Goal: Information Seeking & Learning: Learn about a topic

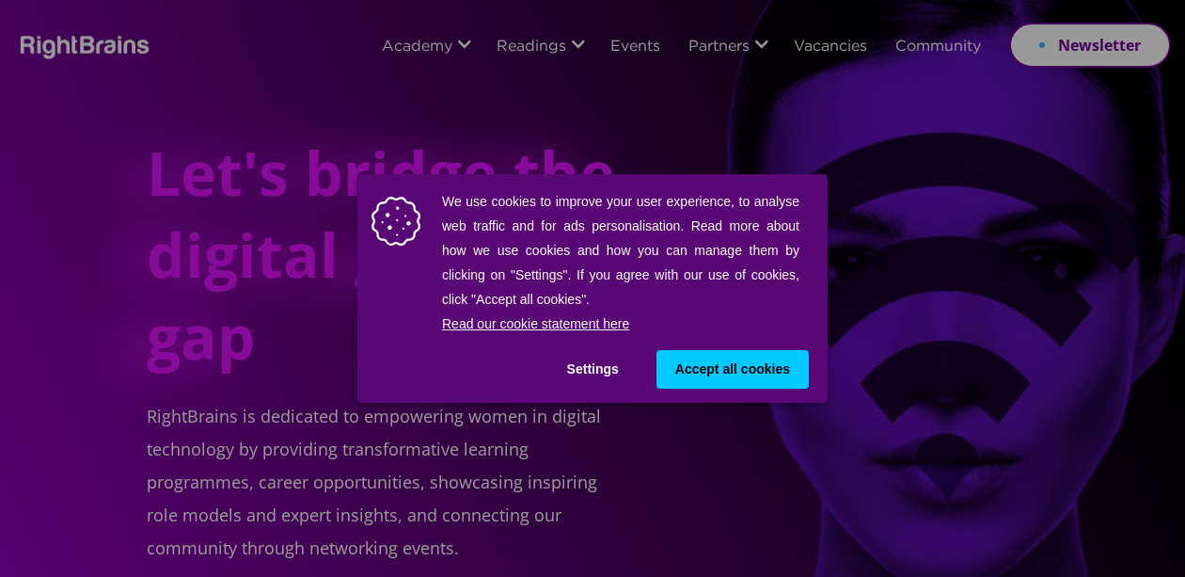
click at [596, 370] on button "Settings" at bounding box center [592, 369] width 89 height 39
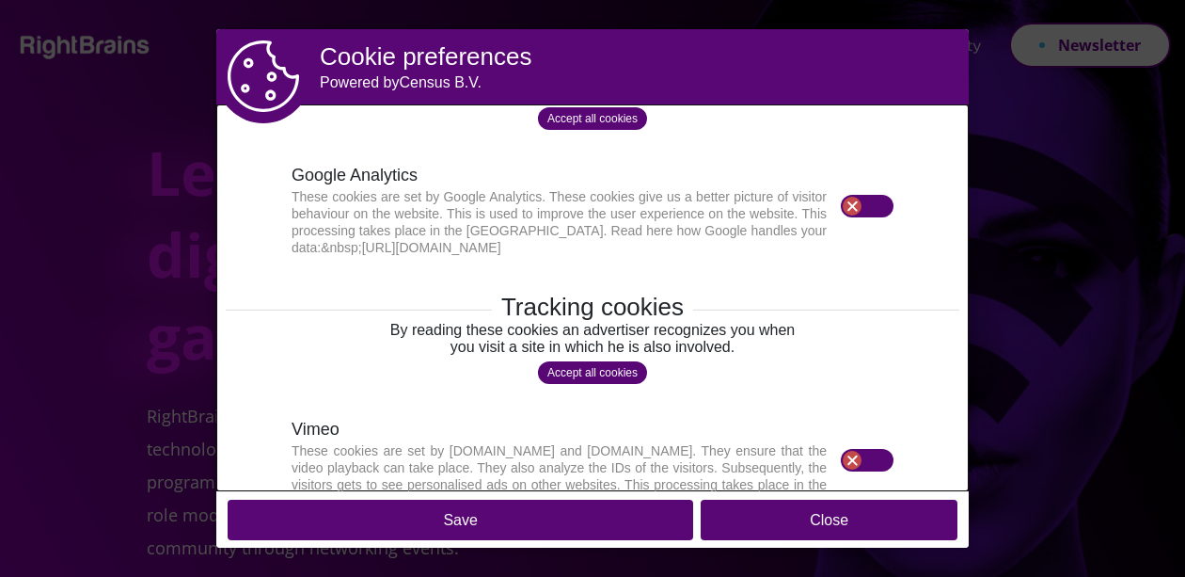
scroll to position [493, 0]
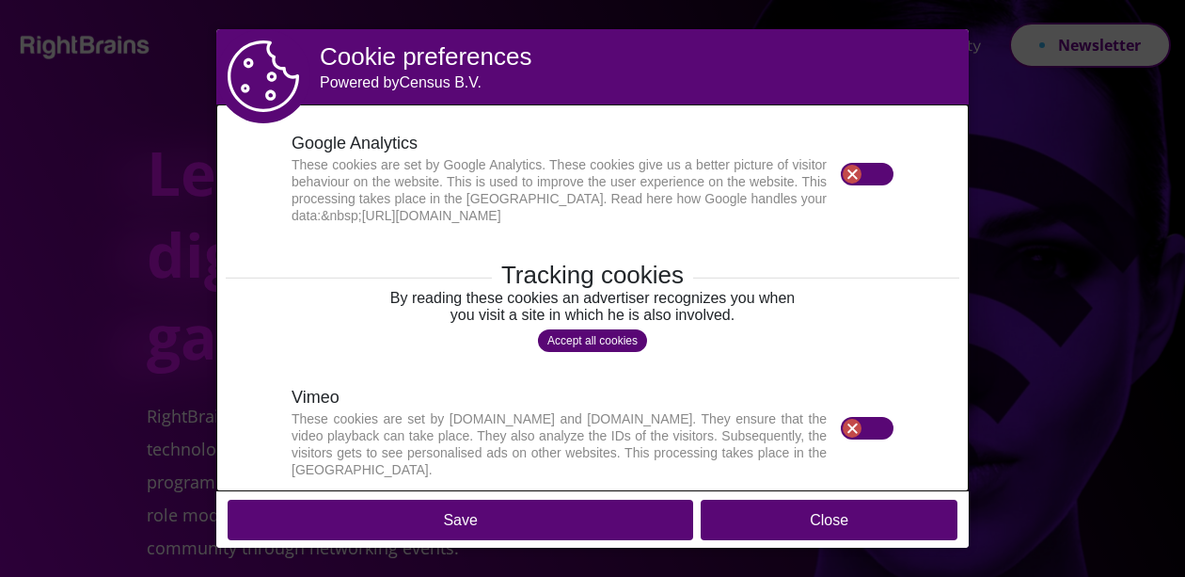
click at [843, 427] on div at bounding box center [852, 428] width 19 height 19
click at [862, 428] on div at bounding box center [852, 428] width 19 height 19
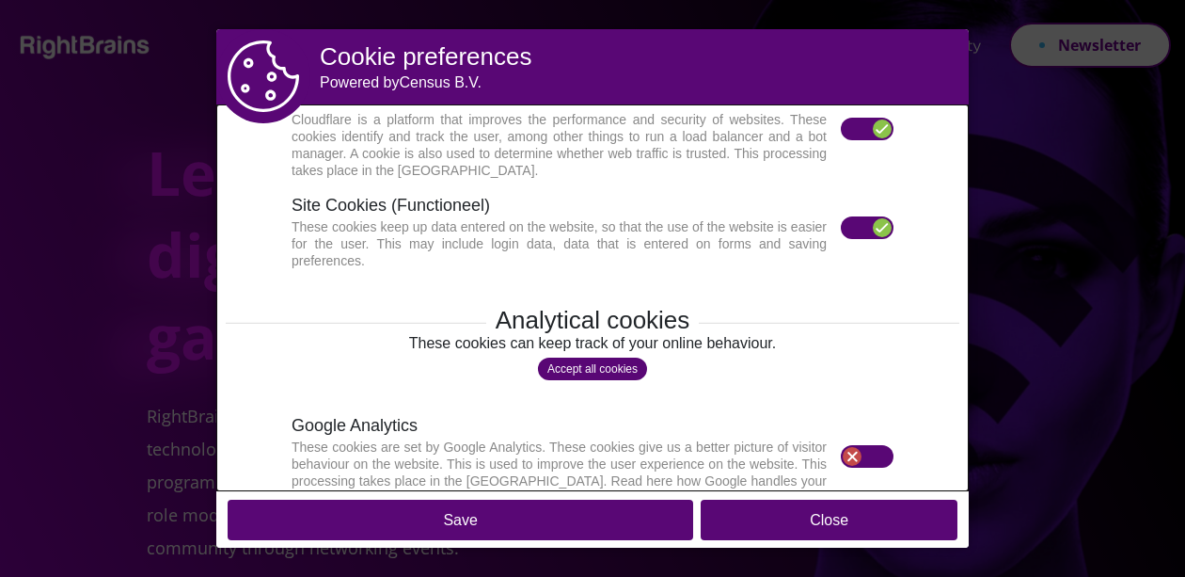
scroll to position [23, 0]
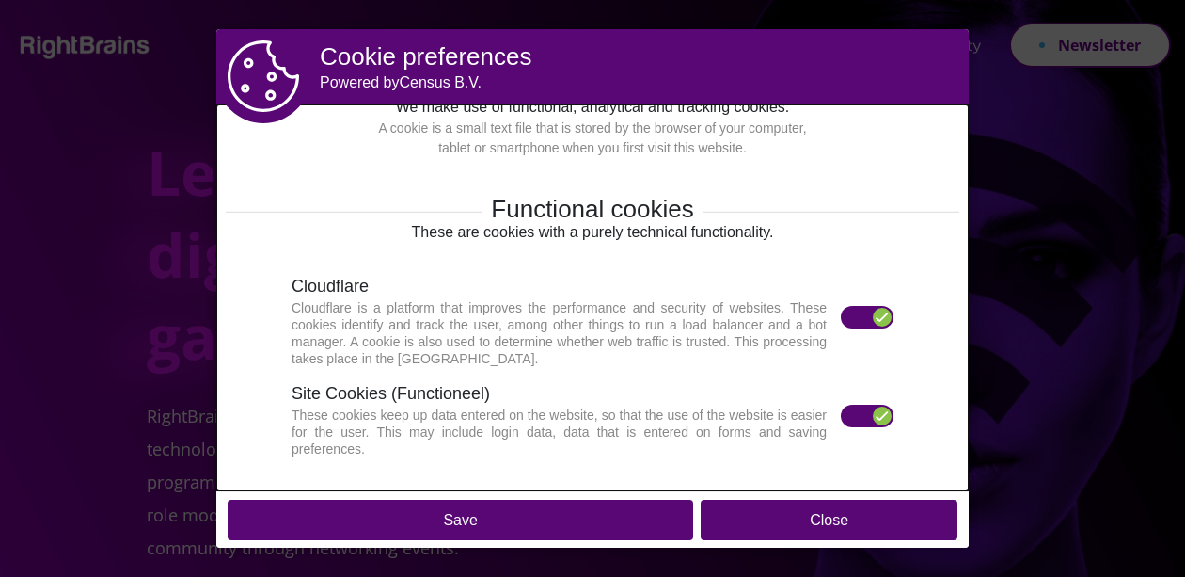
click at [873, 317] on div at bounding box center [882, 317] width 19 height 19
click at [873, 315] on div at bounding box center [882, 317] width 19 height 19
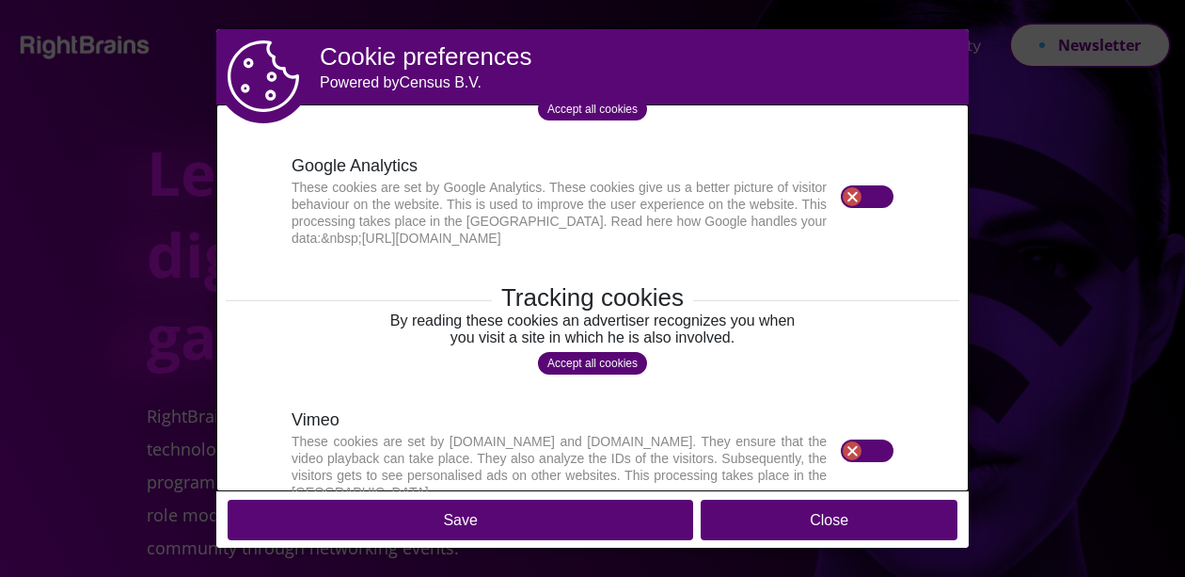
scroll to position [493, 0]
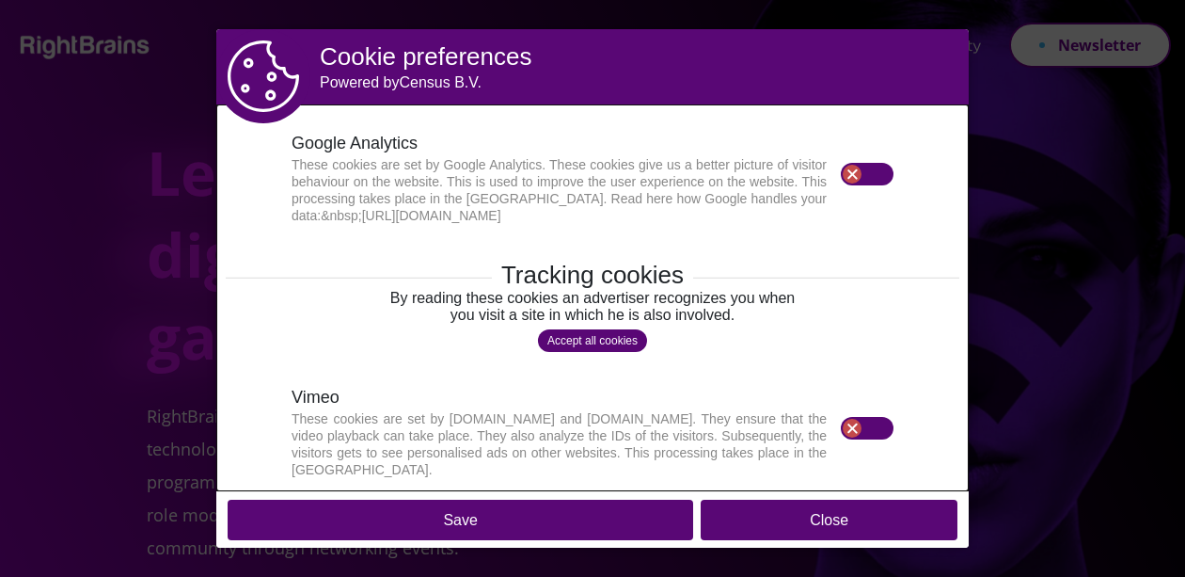
click at [553, 515] on button "Save" at bounding box center [461, 520] width 466 height 40
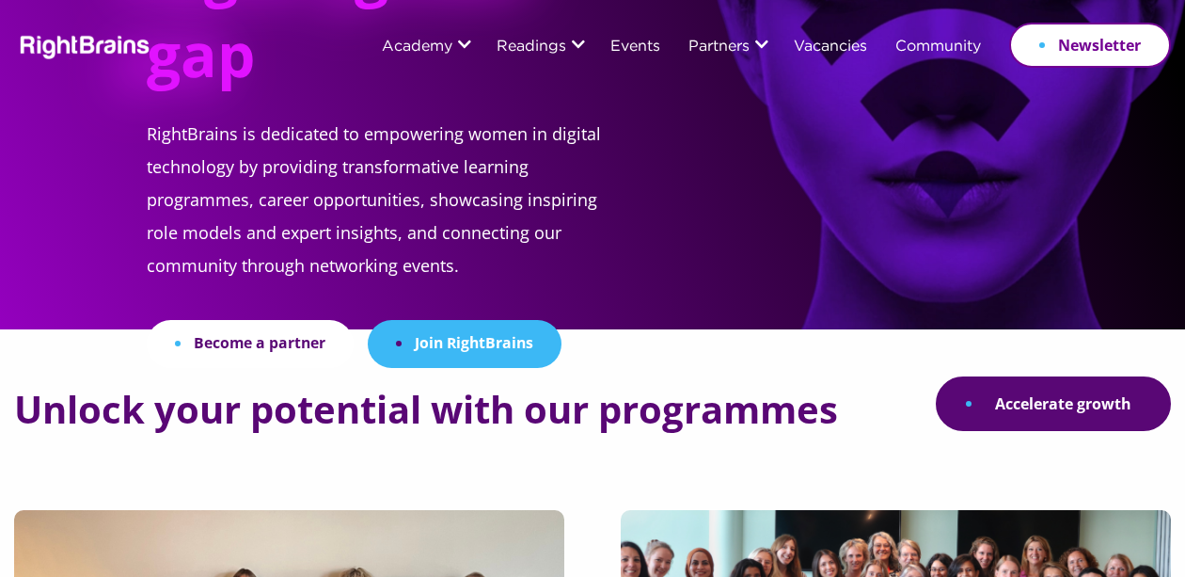
scroll to position [0, 0]
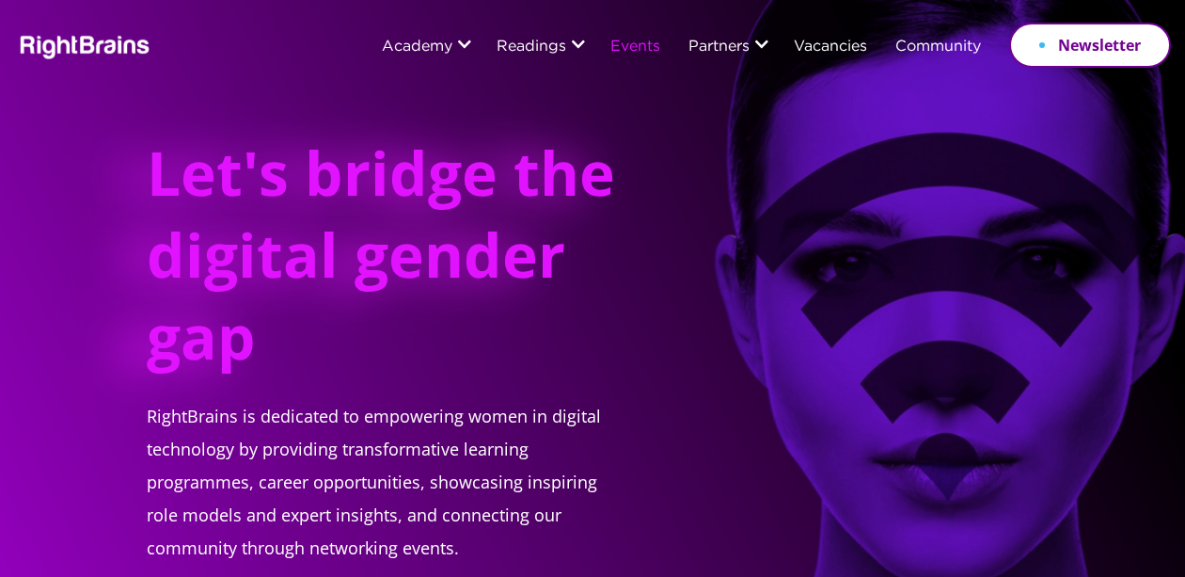
click at [646, 52] on link "Events" at bounding box center [636, 48] width 50 height 16
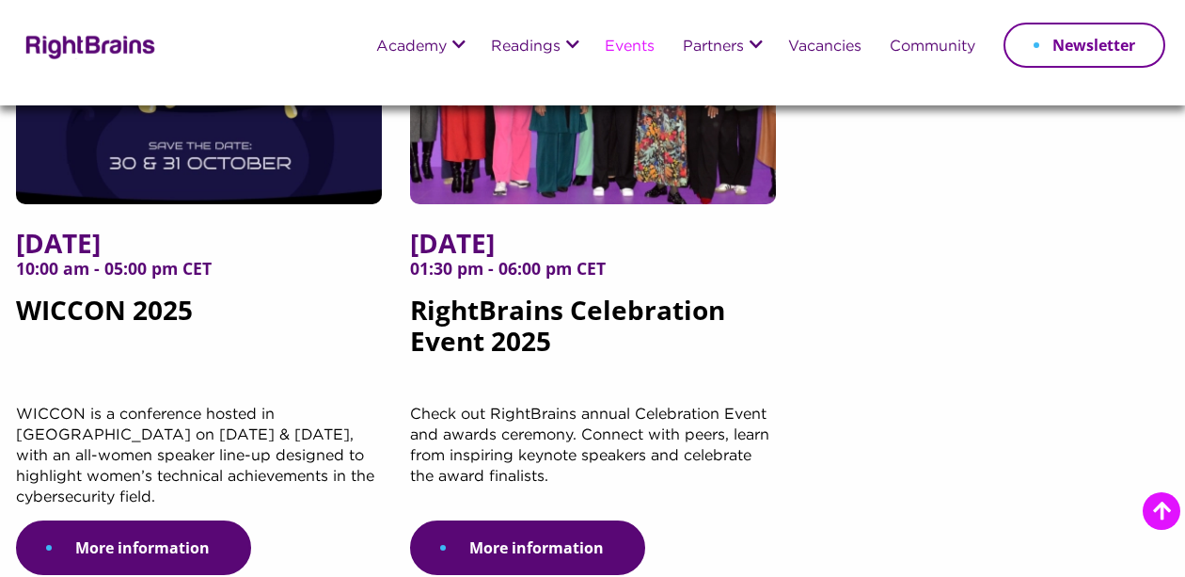
scroll to position [564, 0]
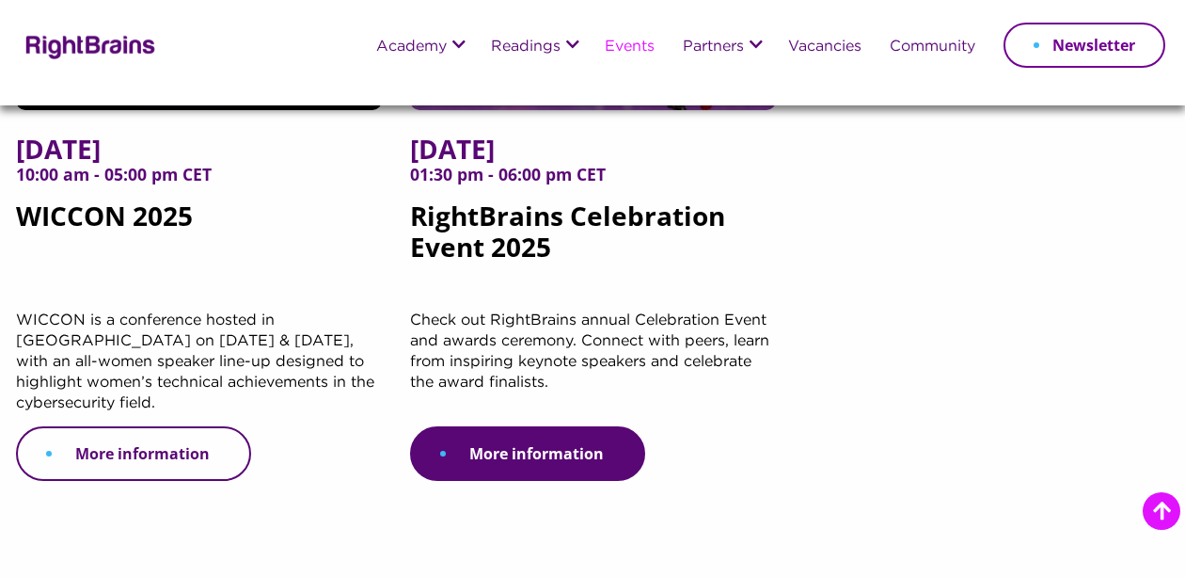
click at [179, 466] on link "More information" at bounding box center [133, 453] width 235 height 55
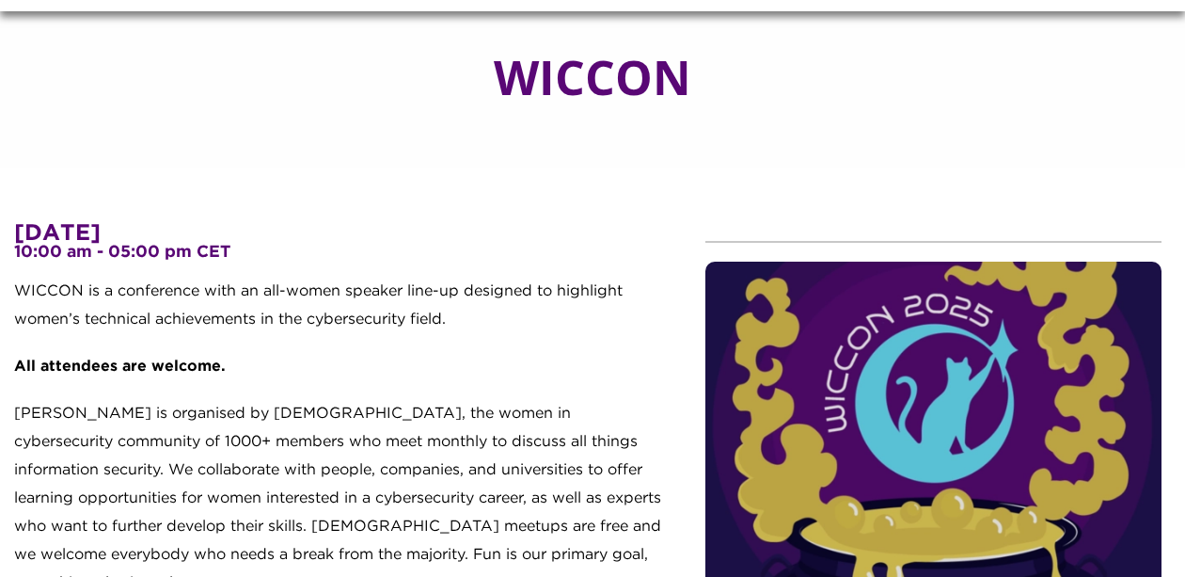
scroll to position [188, 0]
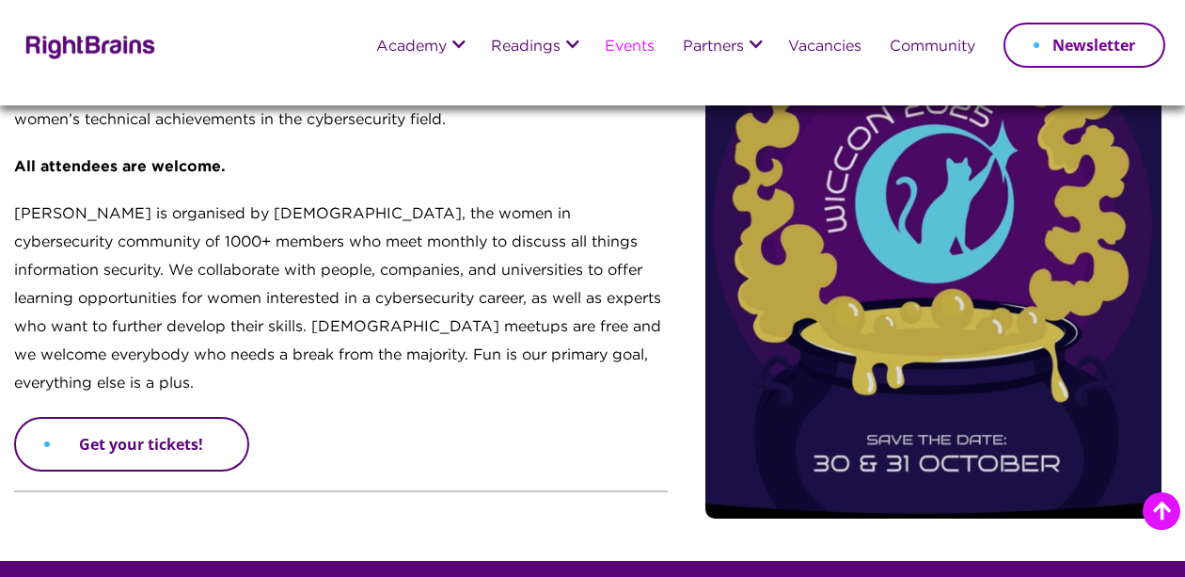
click at [172, 420] on link "Get your tickets!" at bounding box center [131, 444] width 235 height 55
click at [110, 418] on link "Get your tickets!" at bounding box center [131, 444] width 235 height 55
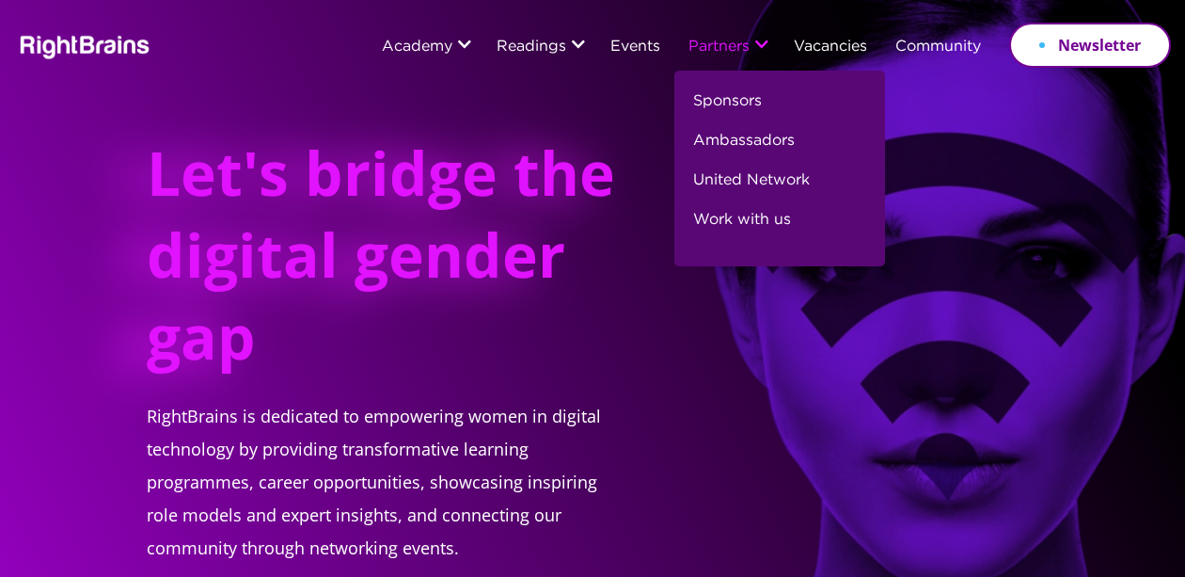
click at [726, 51] on link "Partners" at bounding box center [719, 48] width 61 height 16
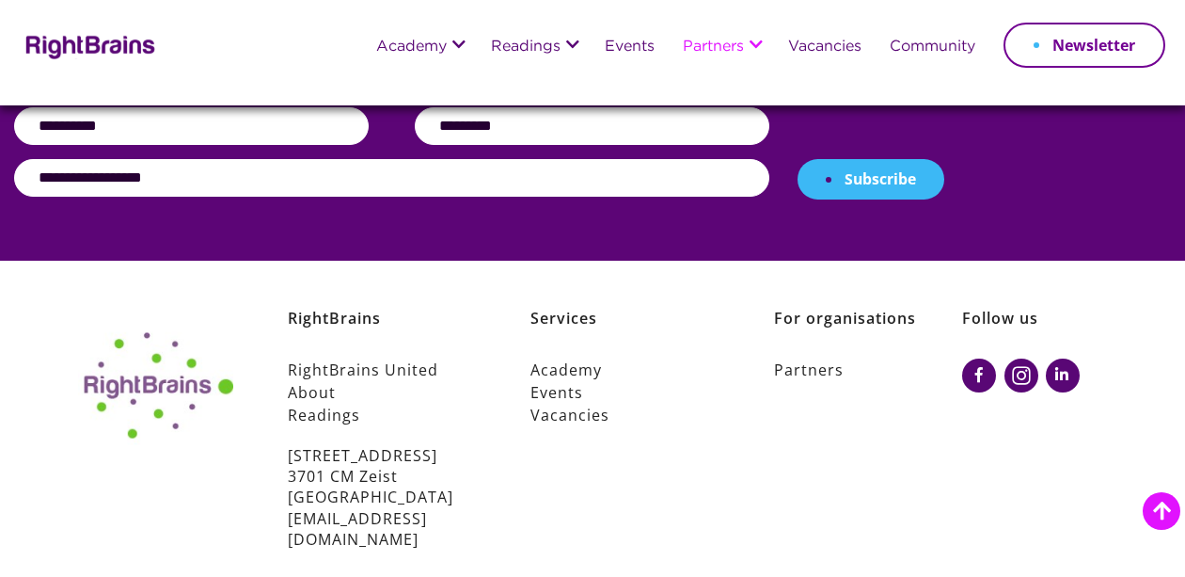
scroll to position [2388, 0]
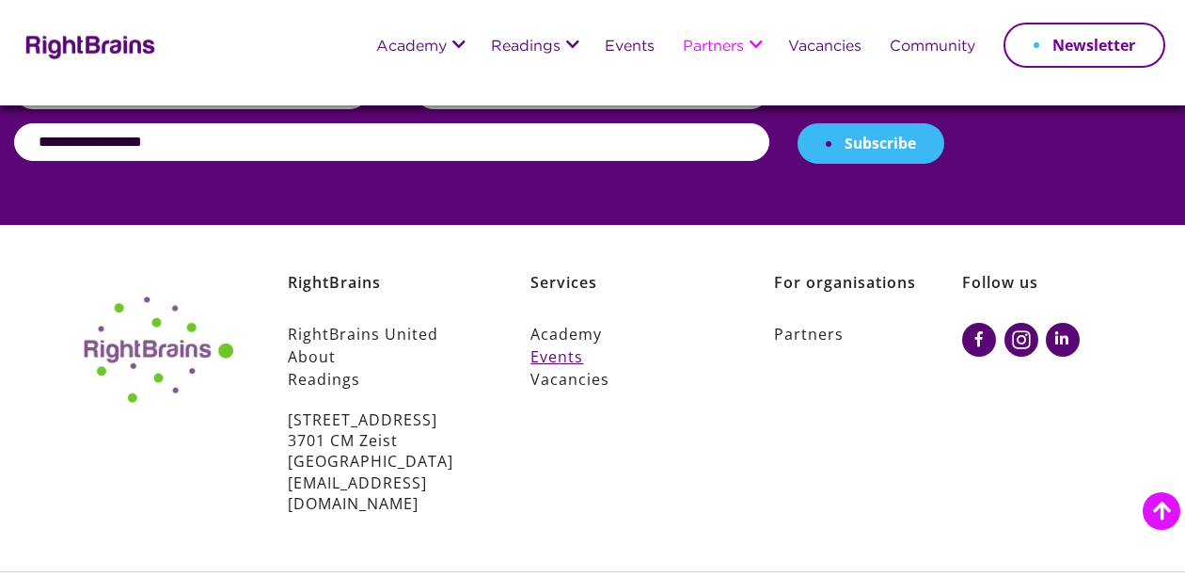
click at [563, 345] on link "Events" at bounding box center [625, 356] width 189 height 23
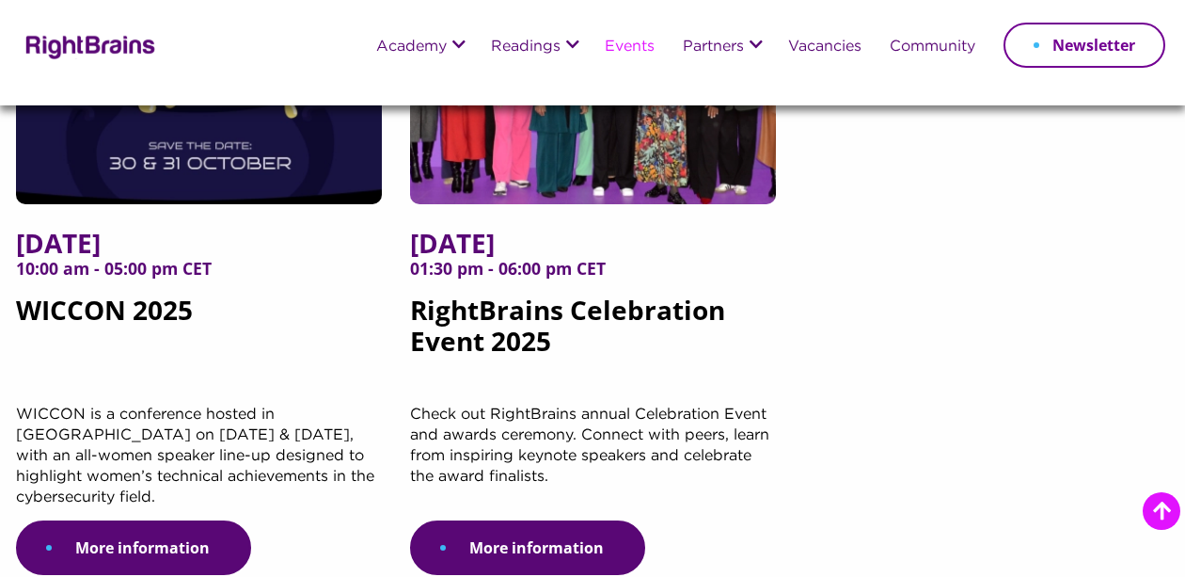
scroll to position [659, 0]
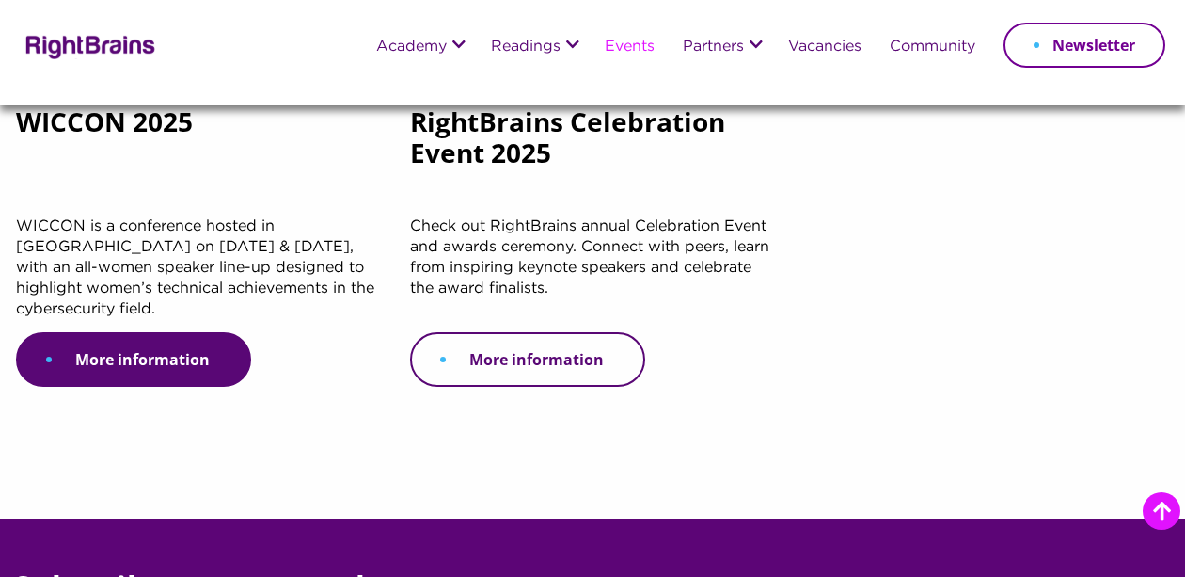
click at [589, 366] on link "More information" at bounding box center [527, 359] width 235 height 55
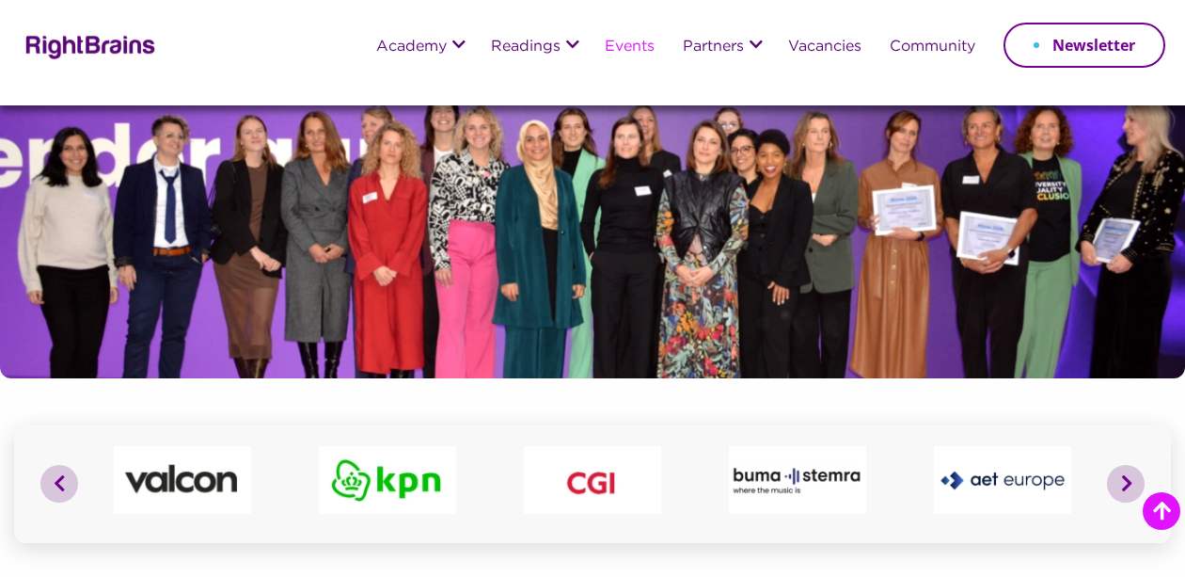
scroll to position [282, 0]
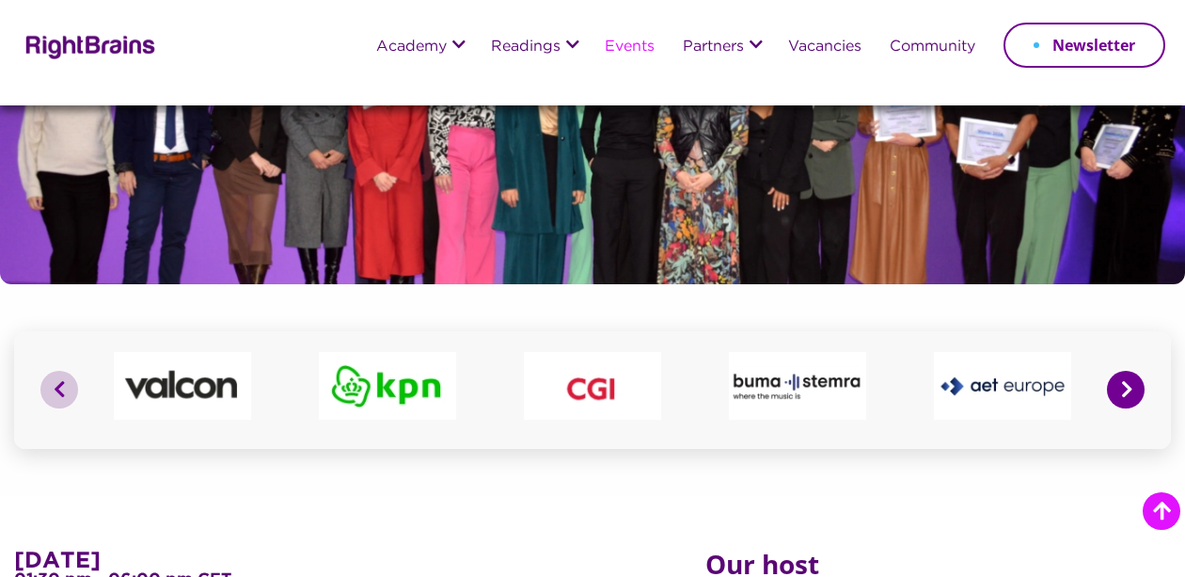
click at [1127, 394] on button "Next" at bounding box center [1126, 390] width 38 height 38
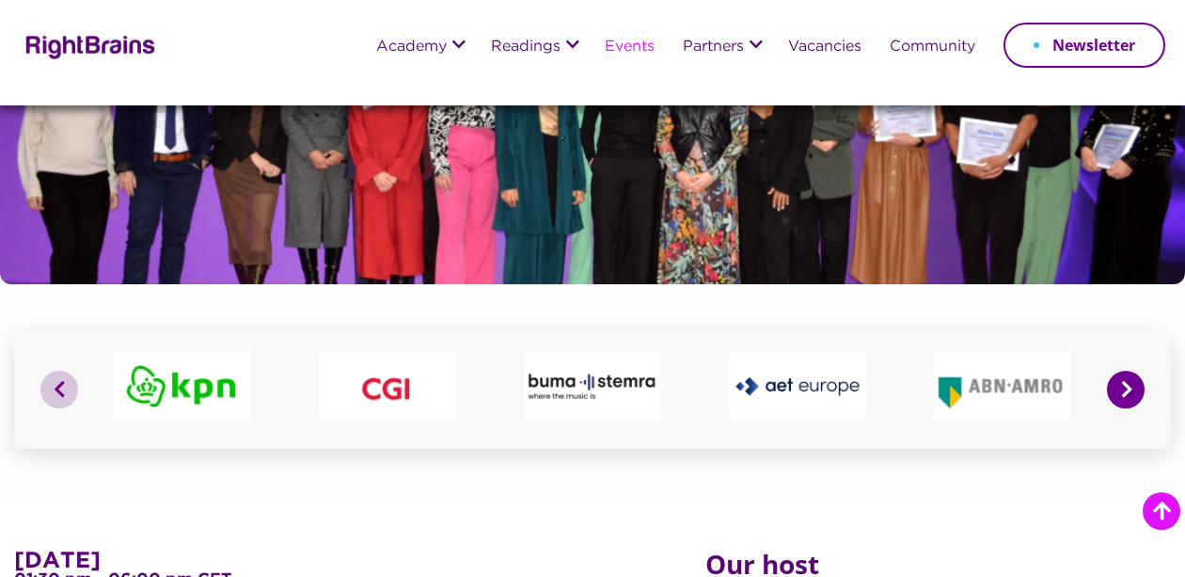
click at [1127, 394] on button "Next" at bounding box center [1126, 390] width 38 height 38
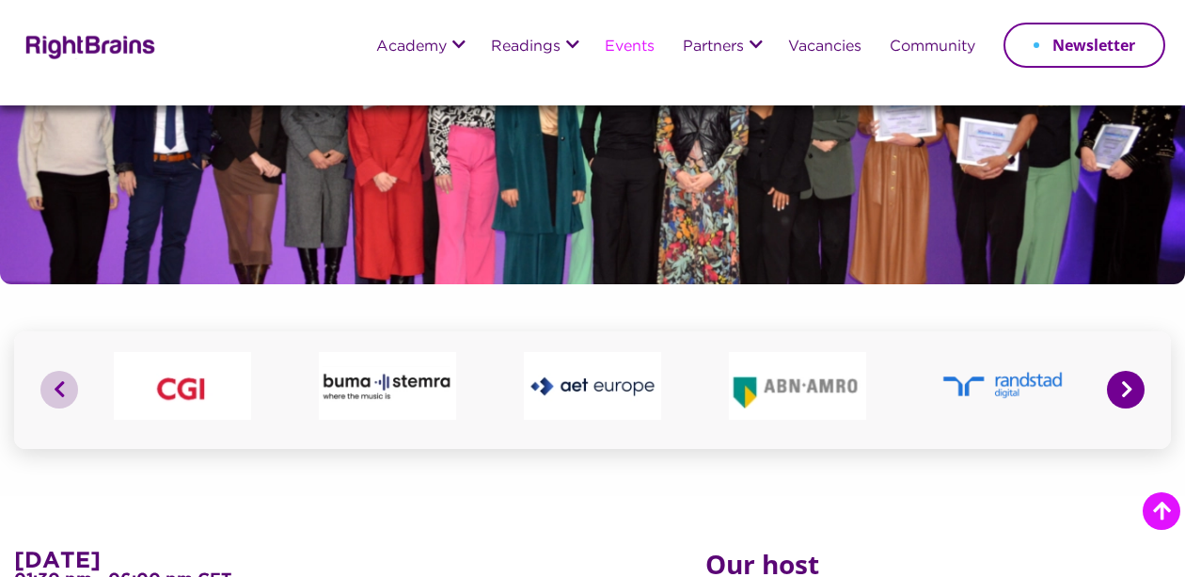
click at [1127, 394] on button "Next" at bounding box center [1126, 390] width 38 height 38
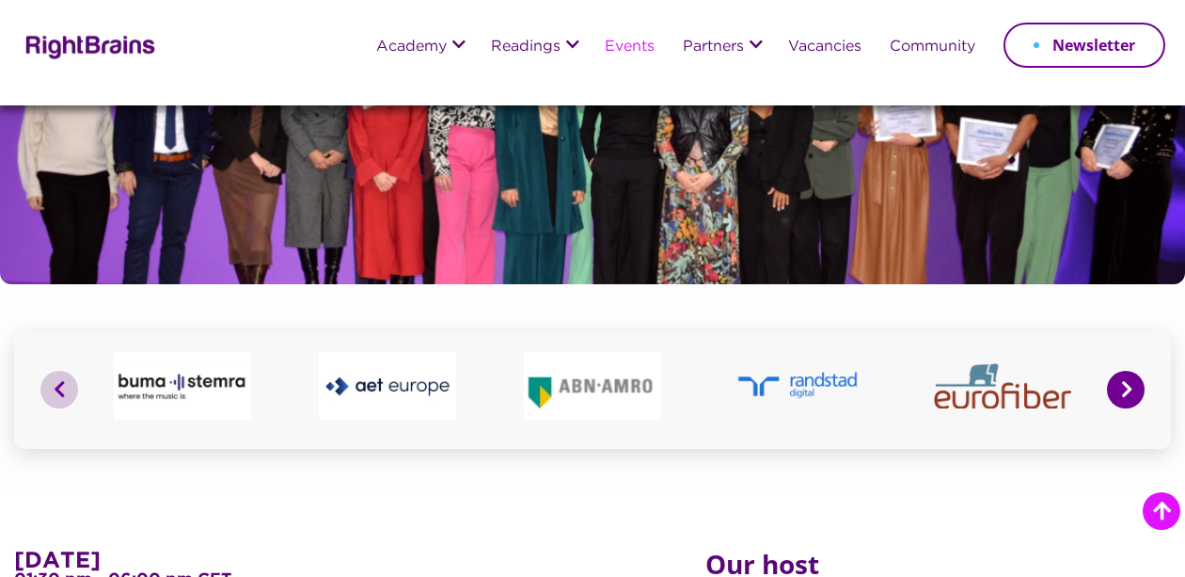
click at [1127, 394] on button "Next" at bounding box center [1126, 390] width 38 height 38
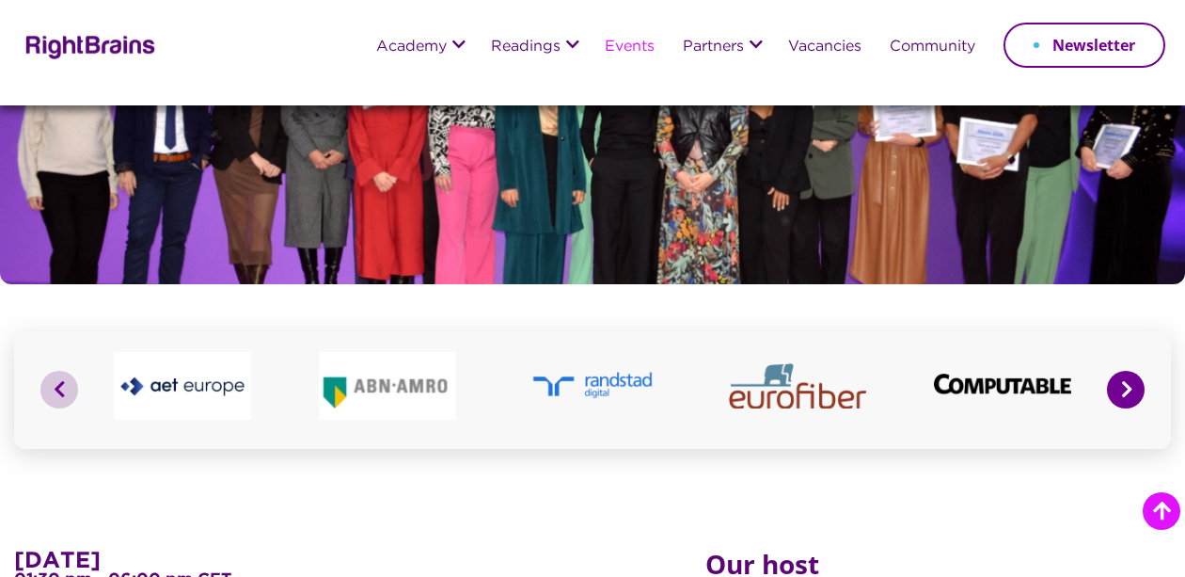
click at [1127, 394] on button "Next" at bounding box center [1126, 390] width 38 height 38
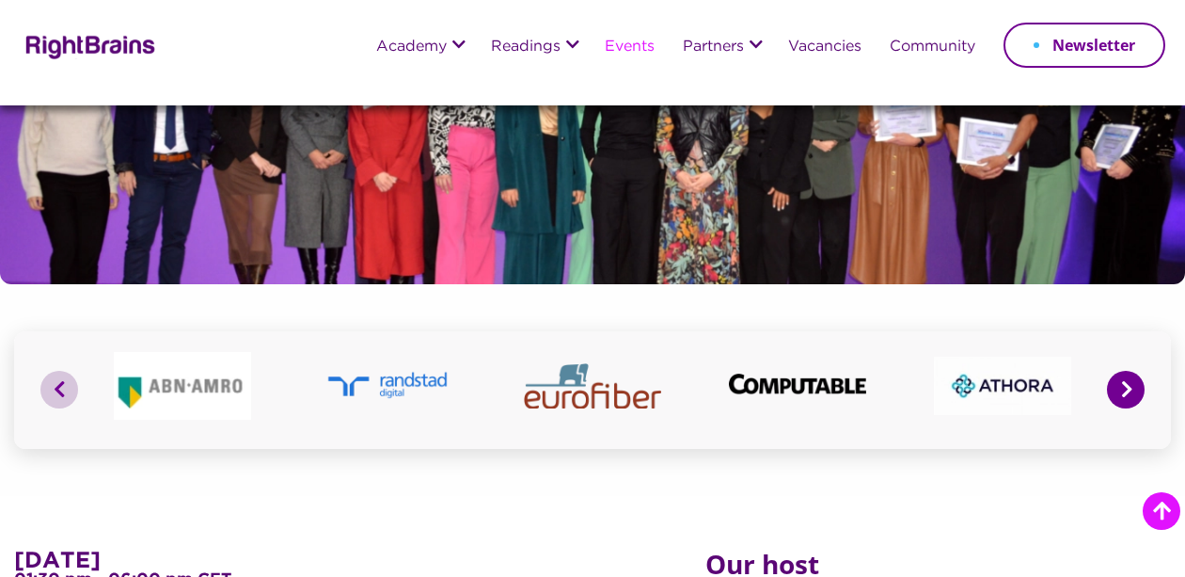
click at [1127, 394] on button "Next" at bounding box center [1126, 390] width 38 height 38
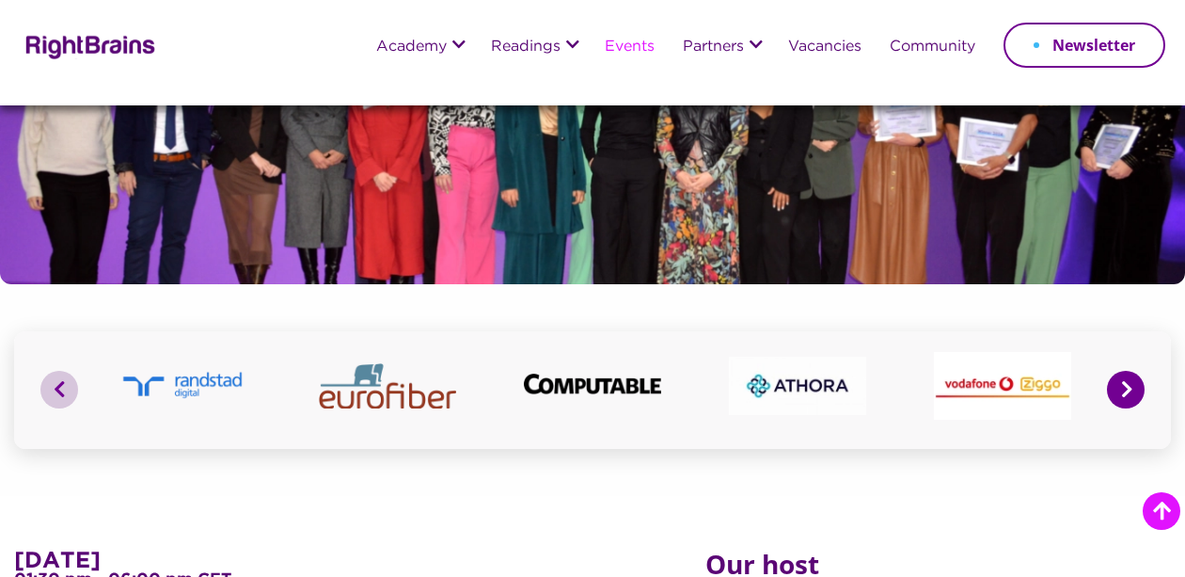
click at [1127, 394] on button "Next" at bounding box center [1126, 390] width 38 height 38
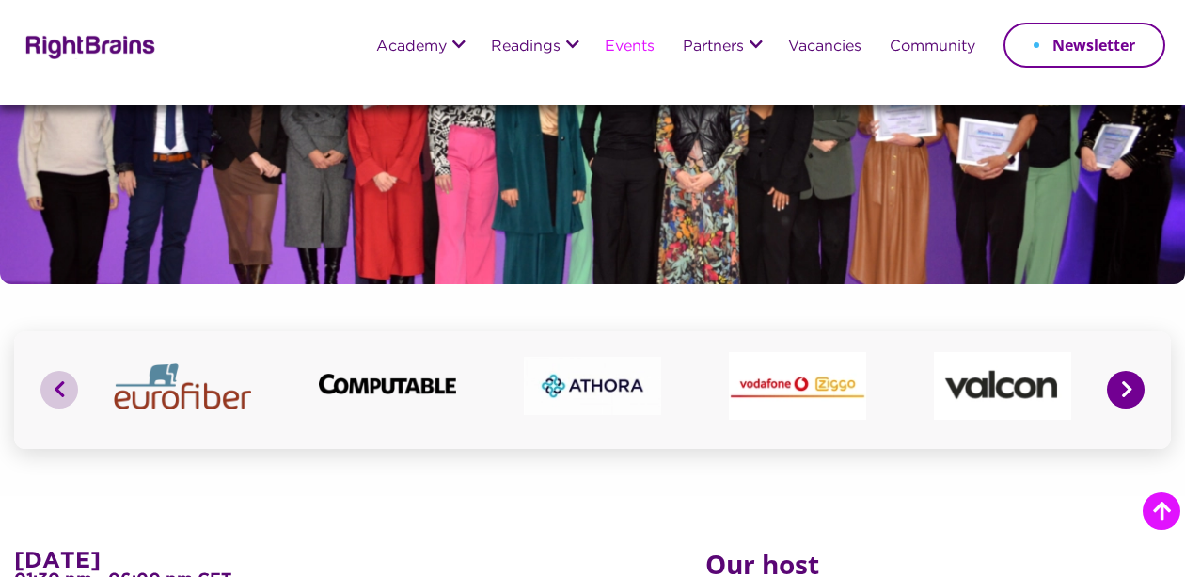
click at [1127, 394] on button "Next" at bounding box center [1126, 390] width 38 height 38
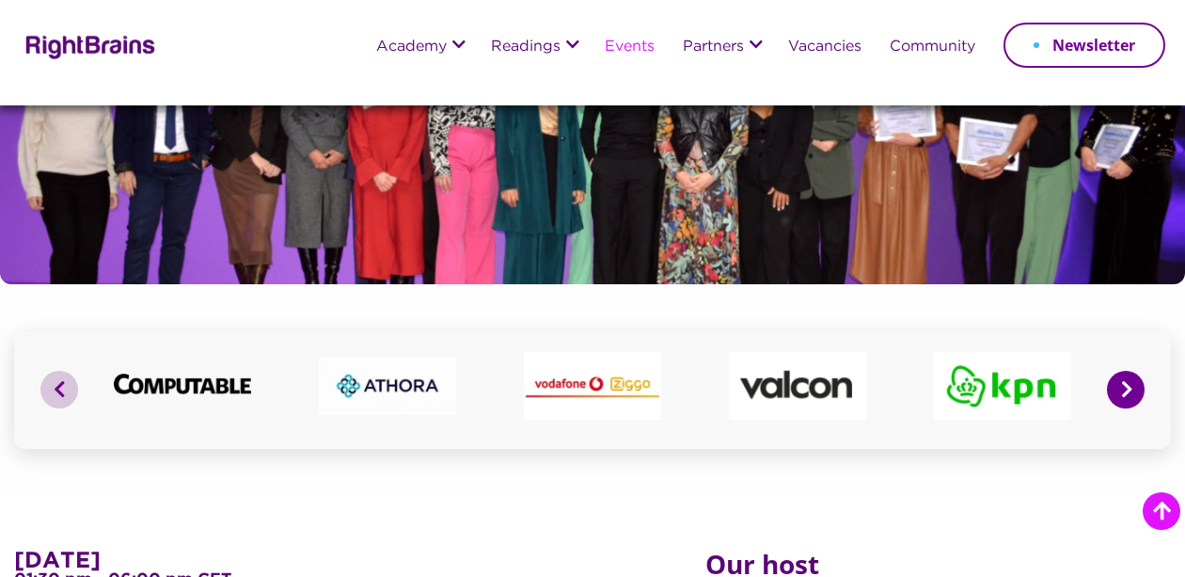
click at [1127, 394] on button "Next" at bounding box center [1126, 390] width 38 height 38
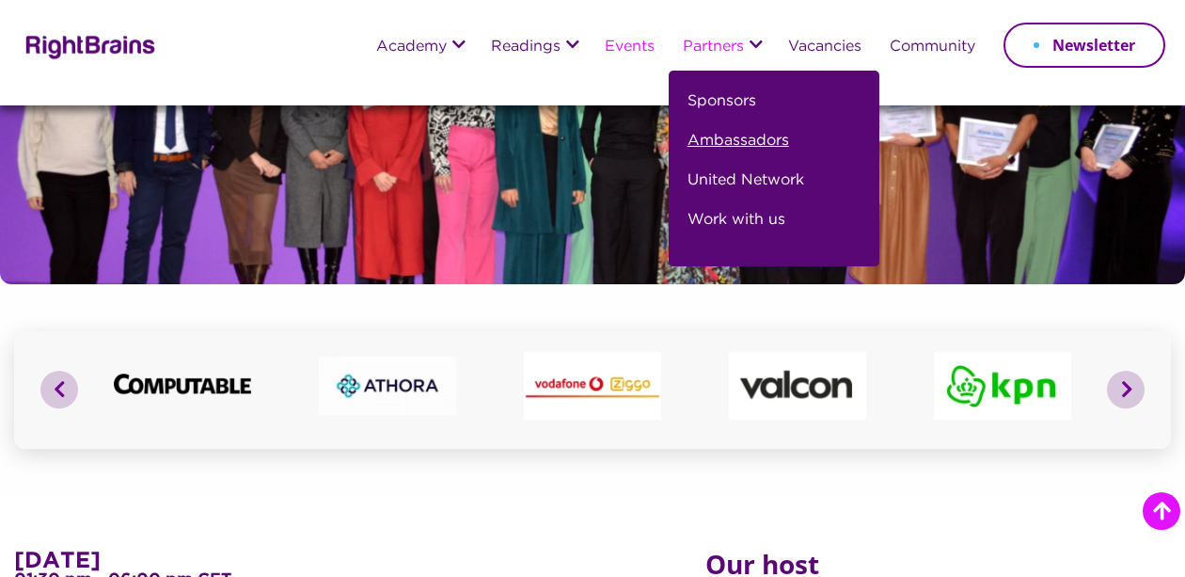
click at [755, 139] on link "Ambassadors" at bounding box center [739, 149] width 102 height 40
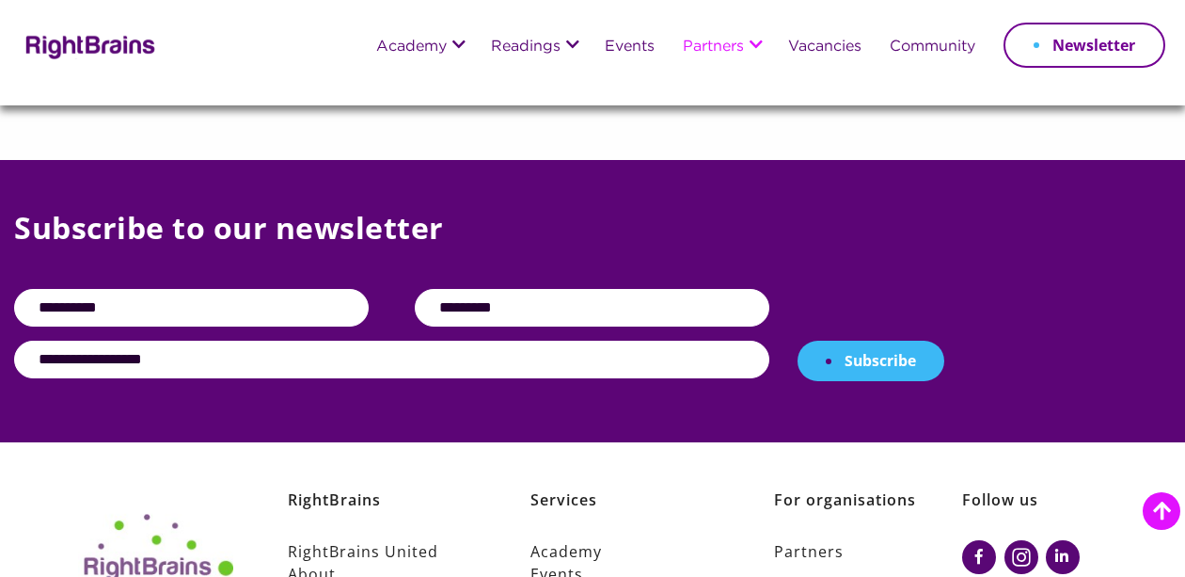
scroll to position [2070, 0]
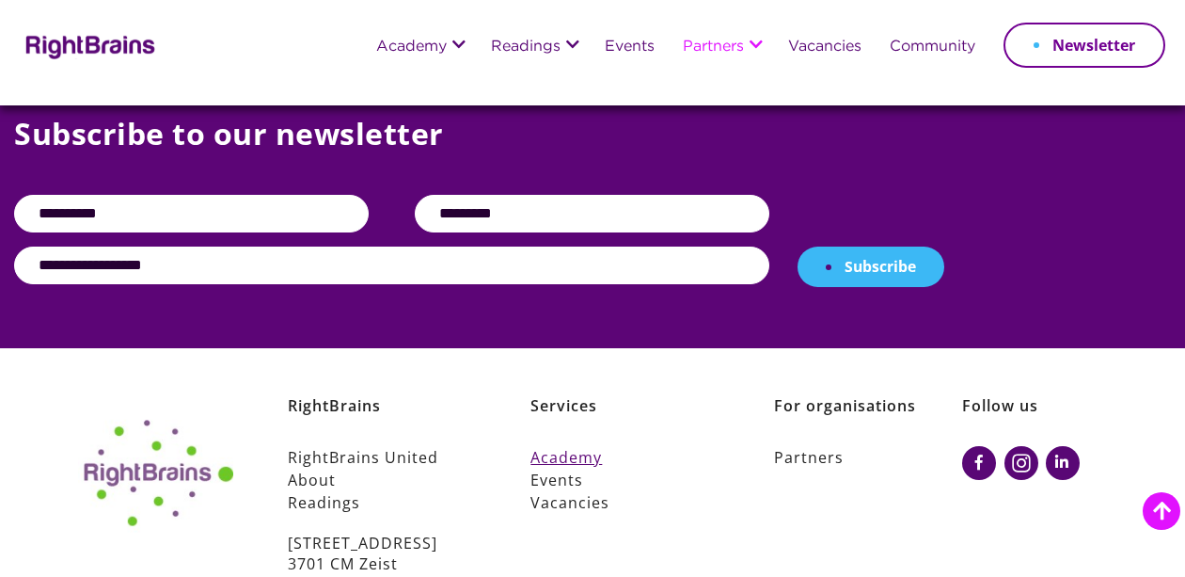
click at [583, 460] on link "Academy" at bounding box center [625, 457] width 189 height 23
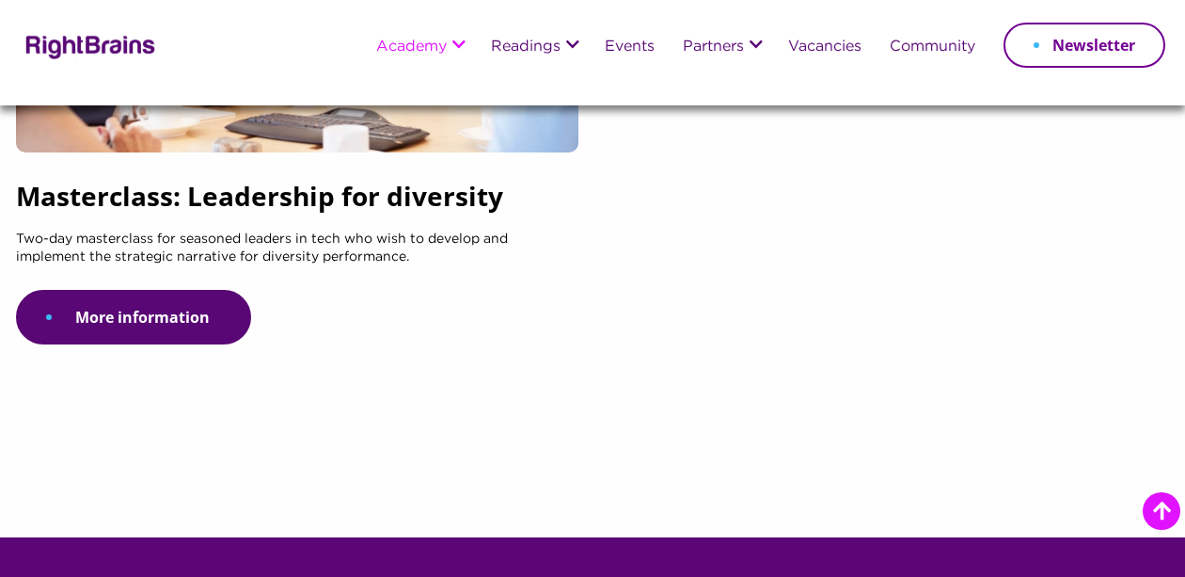
scroll to position [1411, 0]
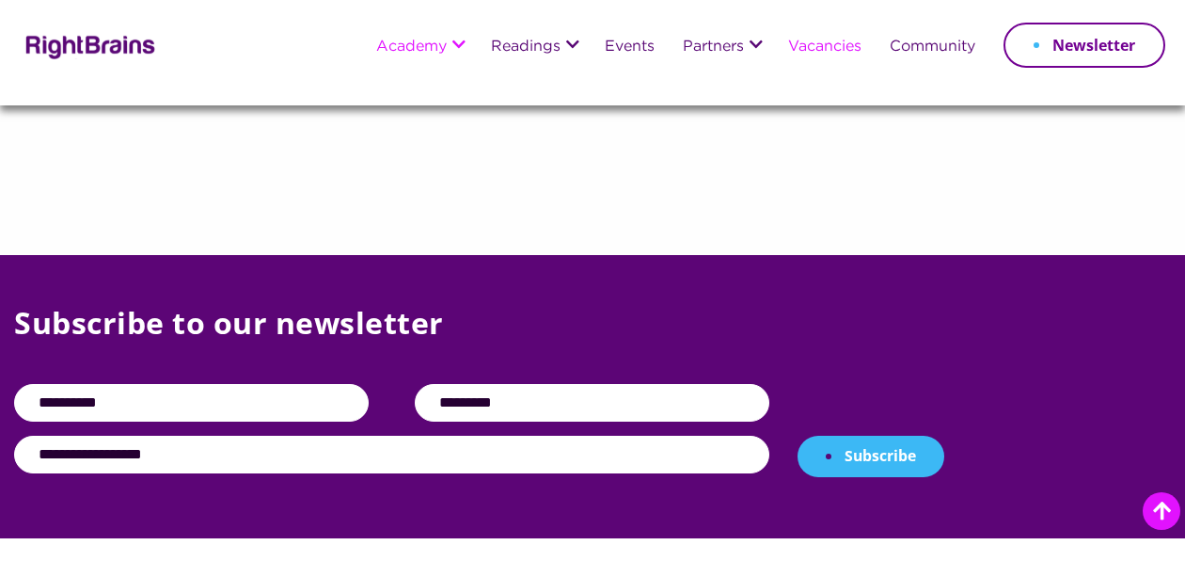
click at [819, 46] on link "Vacancies" at bounding box center [824, 48] width 73 height 16
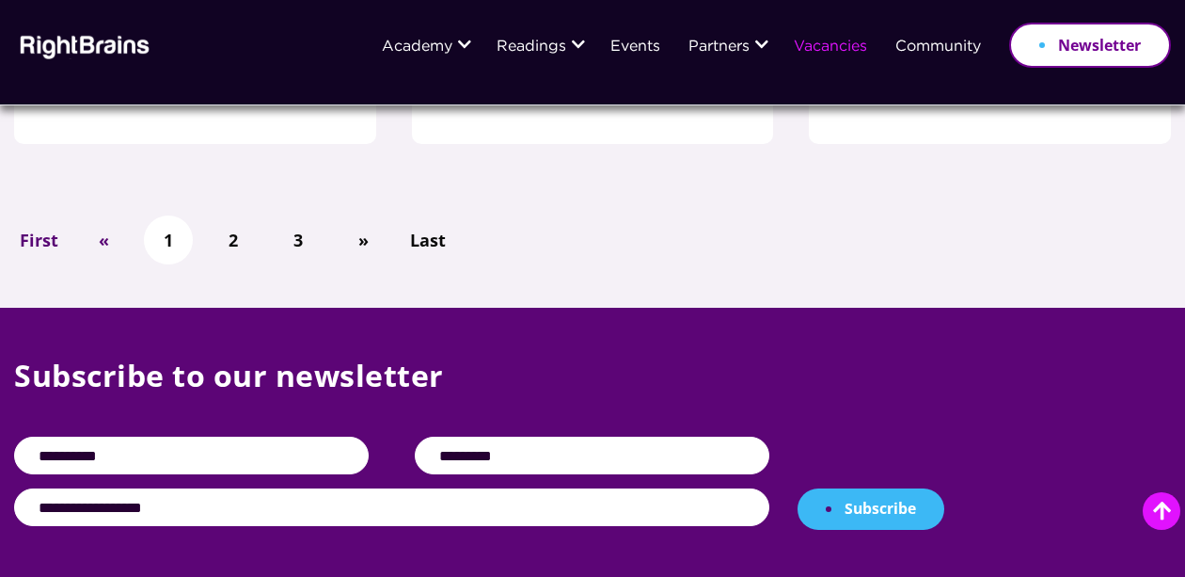
scroll to position [1788, 0]
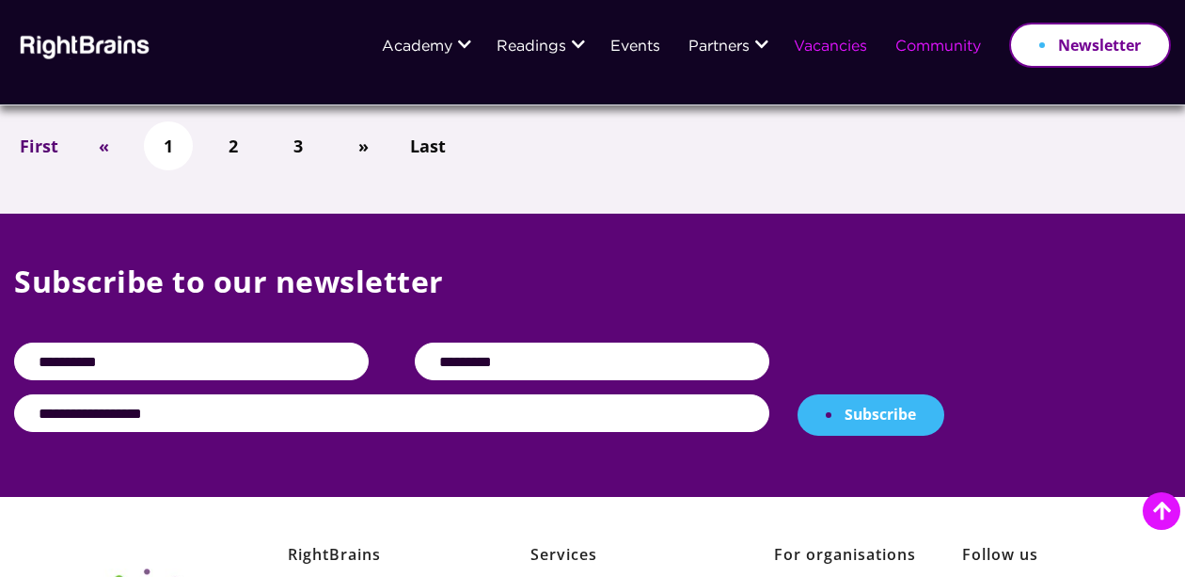
click at [924, 56] on li "Community" at bounding box center [939, 47] width 114 height 46
click at [925, 51] on link "Community" at bounding box center [939, 48] width 86 height 16
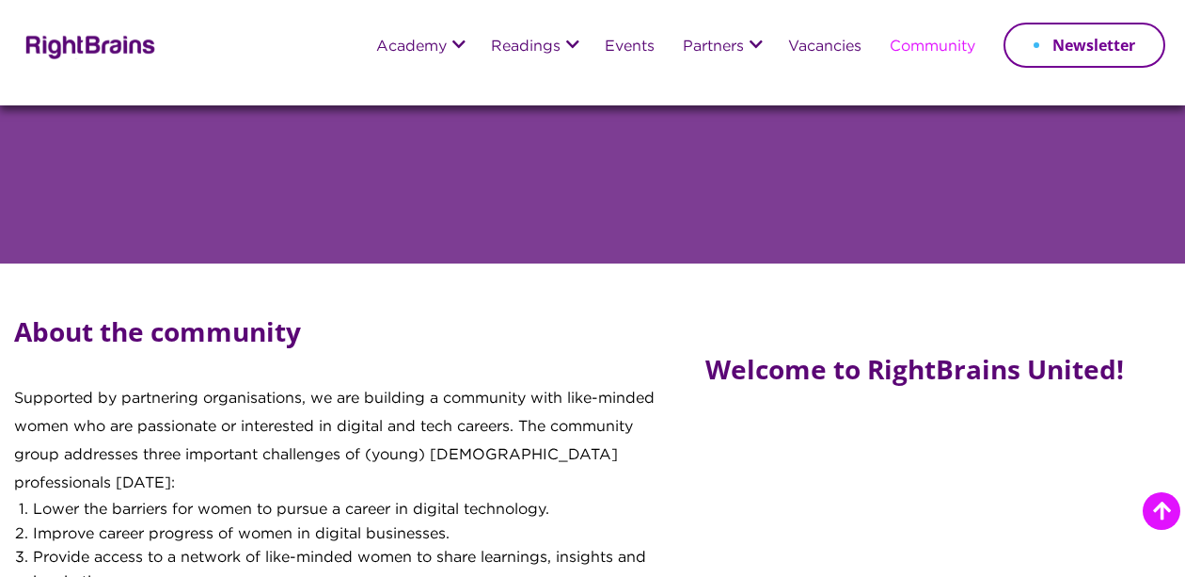
scroll to position [376, 0]
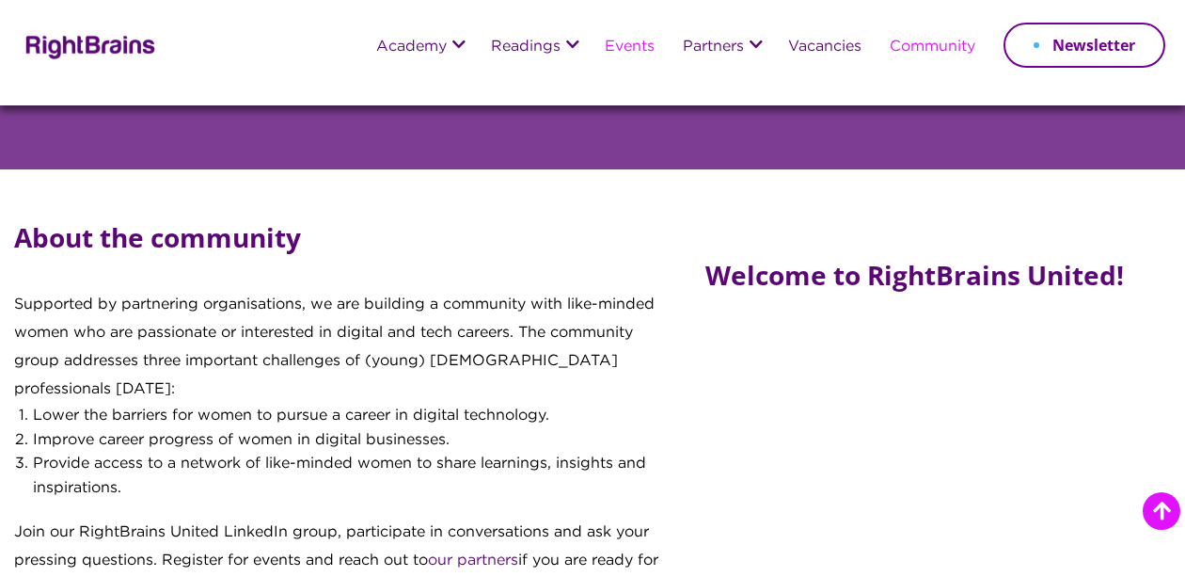
click at [612, 42] on link "Events" at bounding box center [630, 48] width 50 height 16
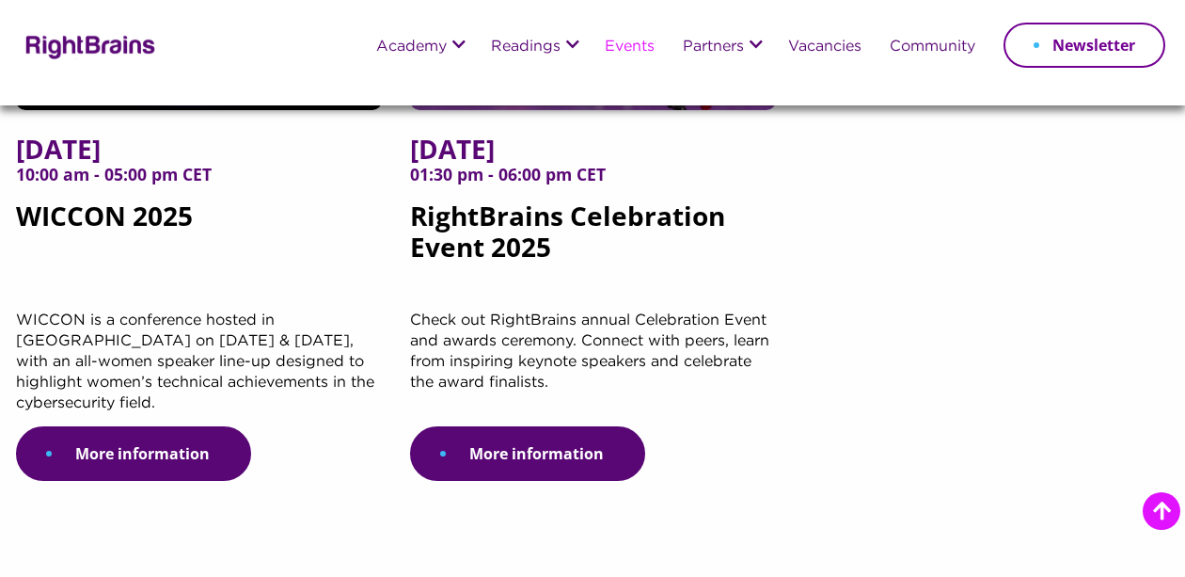
scroll to position [470, 0]
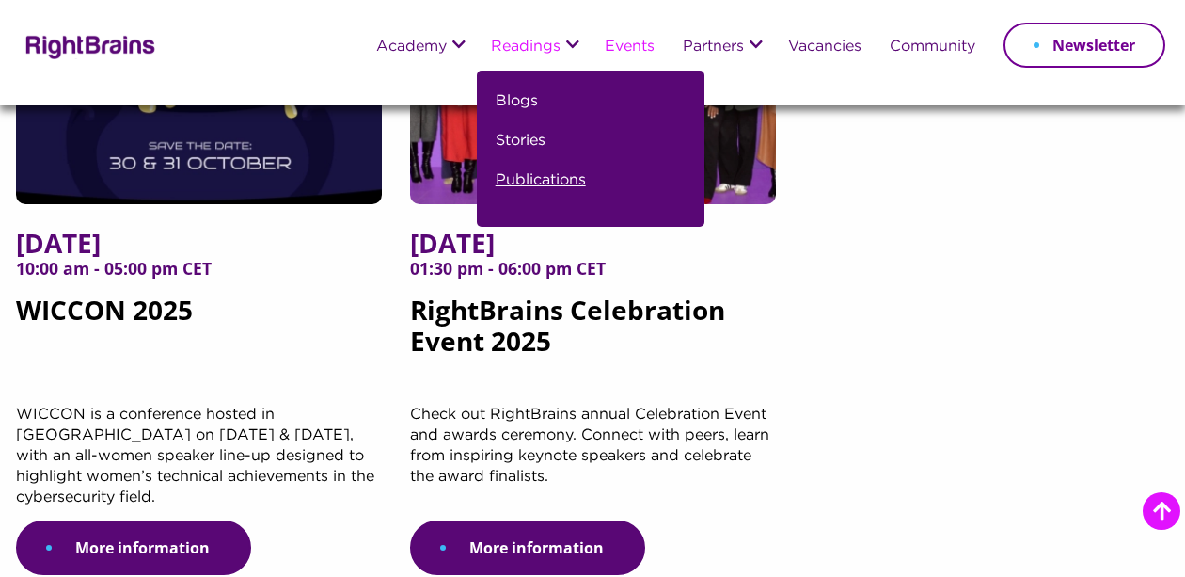
click at [526, 186] on link "Publications" at bounding box center [541, 188] width 90 height 40
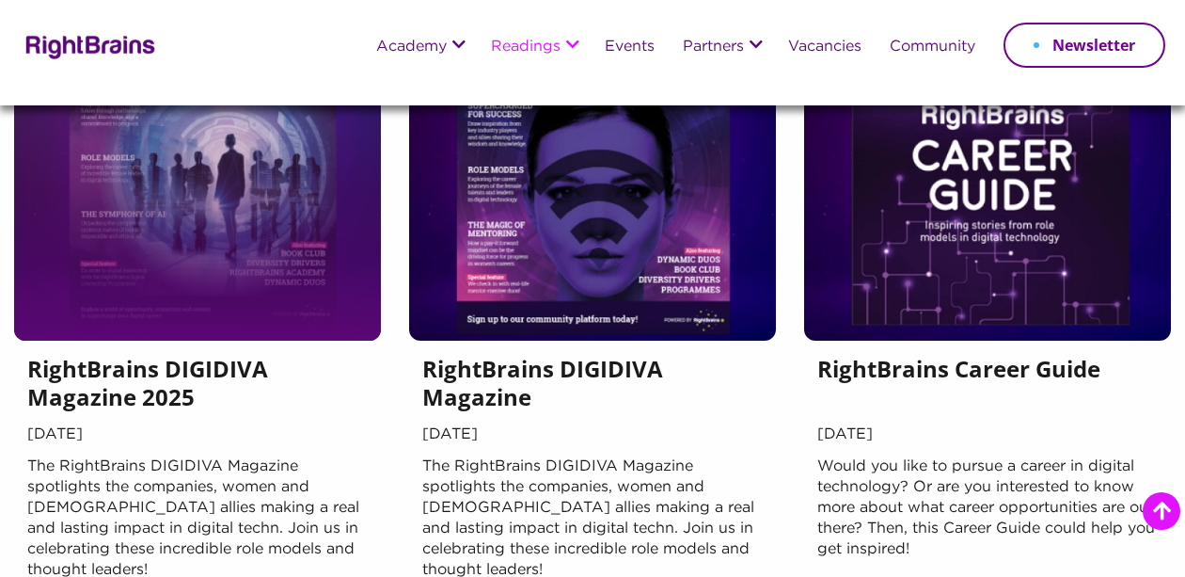
scroll to position [282, 0]
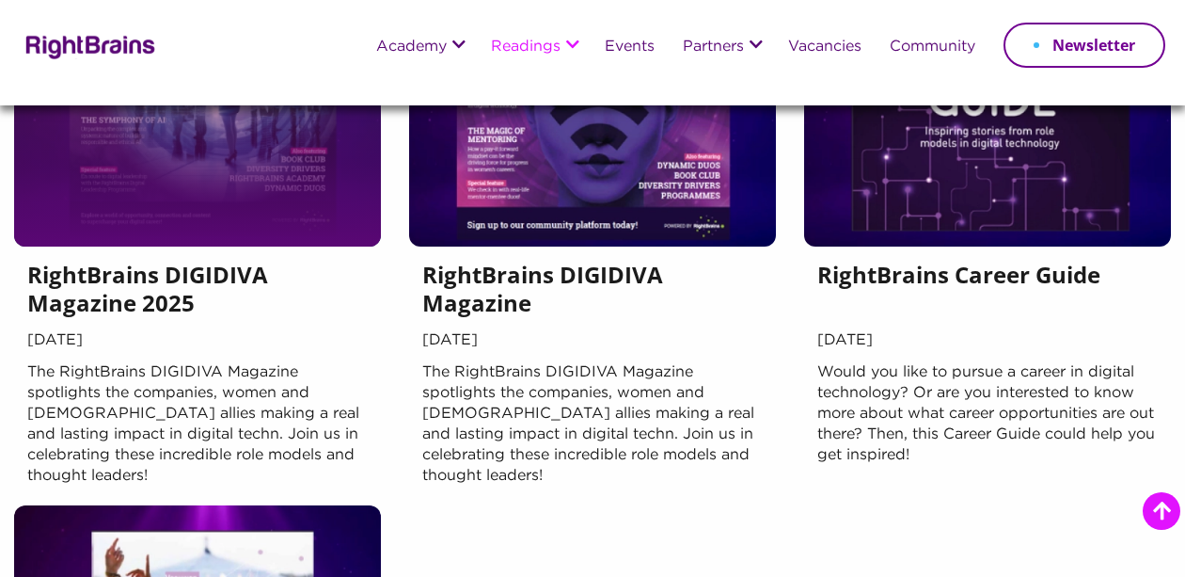
click at [228, 370] on p "The RightBrains DIGIDIVA Magazine spotlights the companies, women and [DEMOGRAP…" at bounding box center [197, 424] width 341 height 124
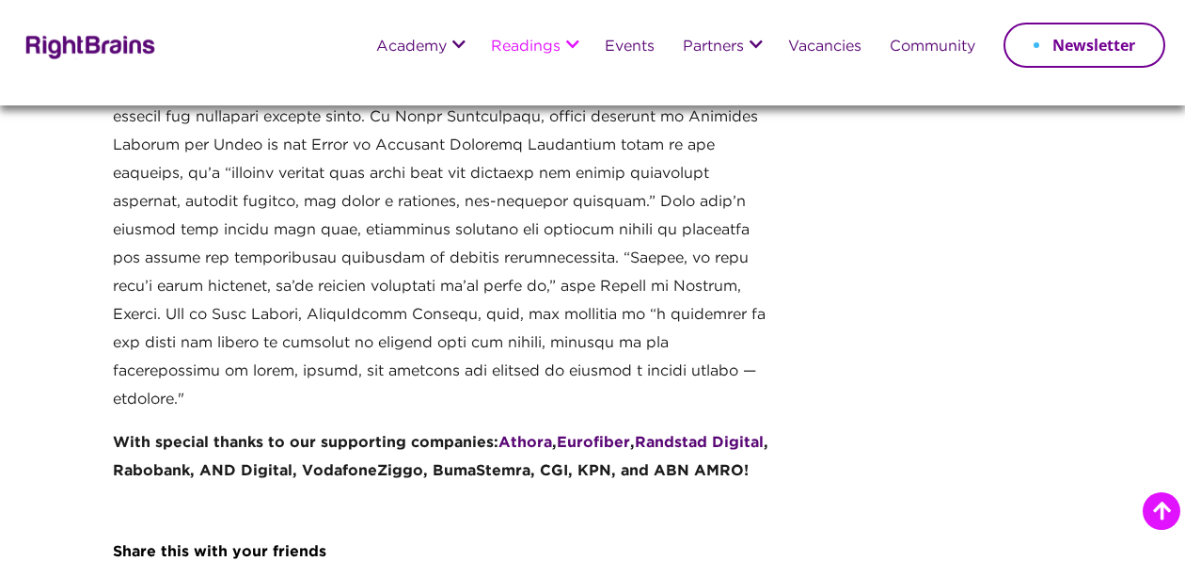
scroll to position [1035, 0]
